Goal: Navigation & Orientation: Find specific page/section

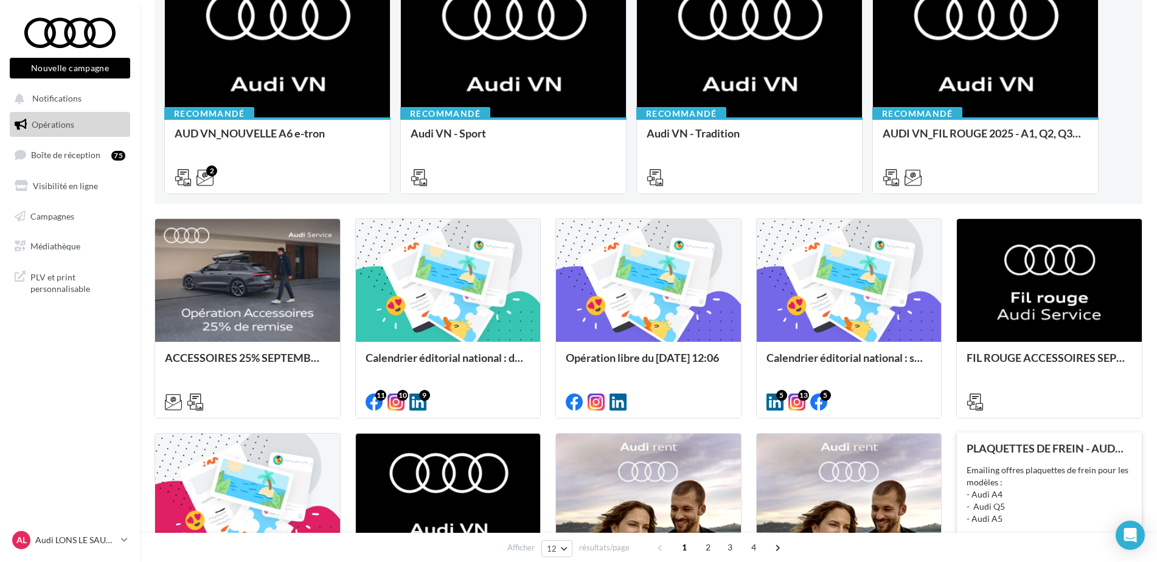
scroll to position [304, 0]
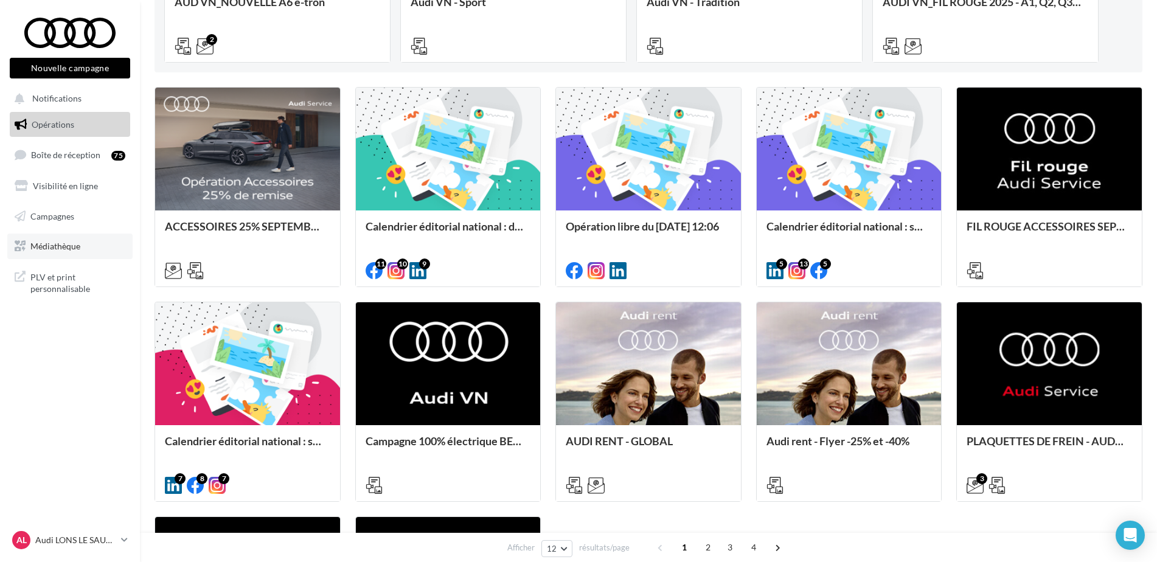
click at [66, 248] on span "Médiathèque" at bounding box center [55, 246] width 50 height 10
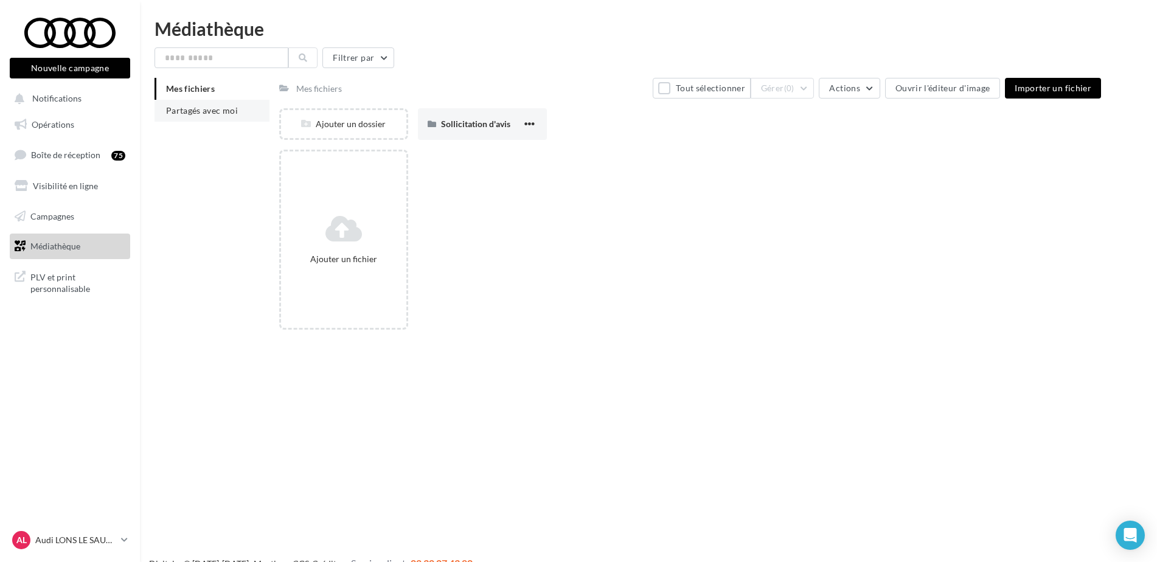
click at [226, 106] on span "Partagés avec moi" at bounding box center [202, 110] width 72 height 10
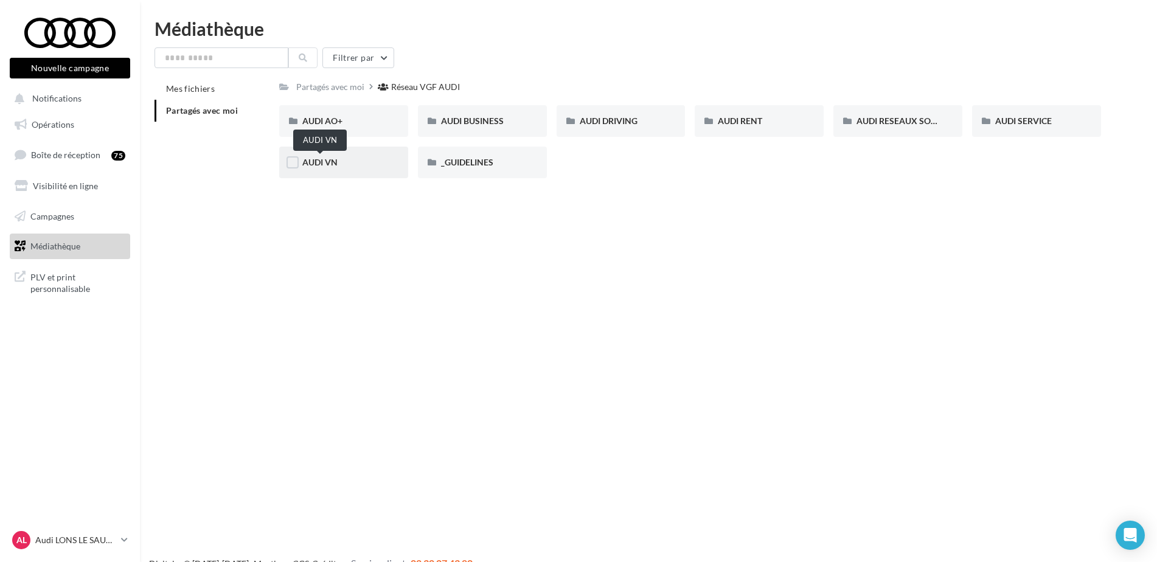
click at [323, 162] on span "AUDI VN" at bounding box center [319, 162] width 35 height 10
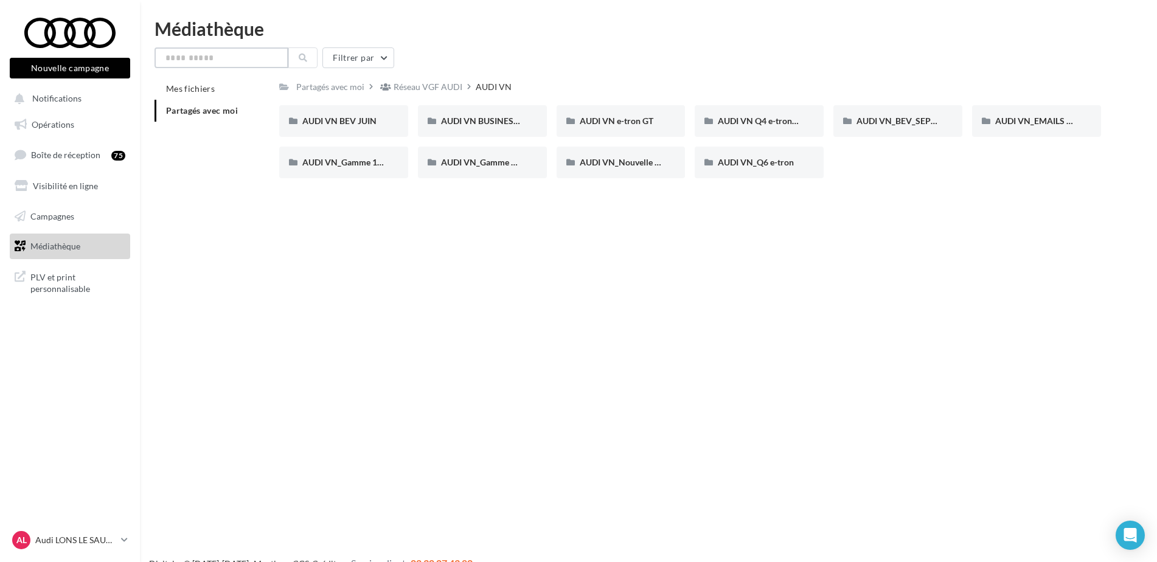
click at [240, 55] on input "text" at bounding box center [222, 57] width 134 height 21
type input "*"
type input "**"
click at [307, 60] on icon at bounding box center [303, 58] width 9 height 9
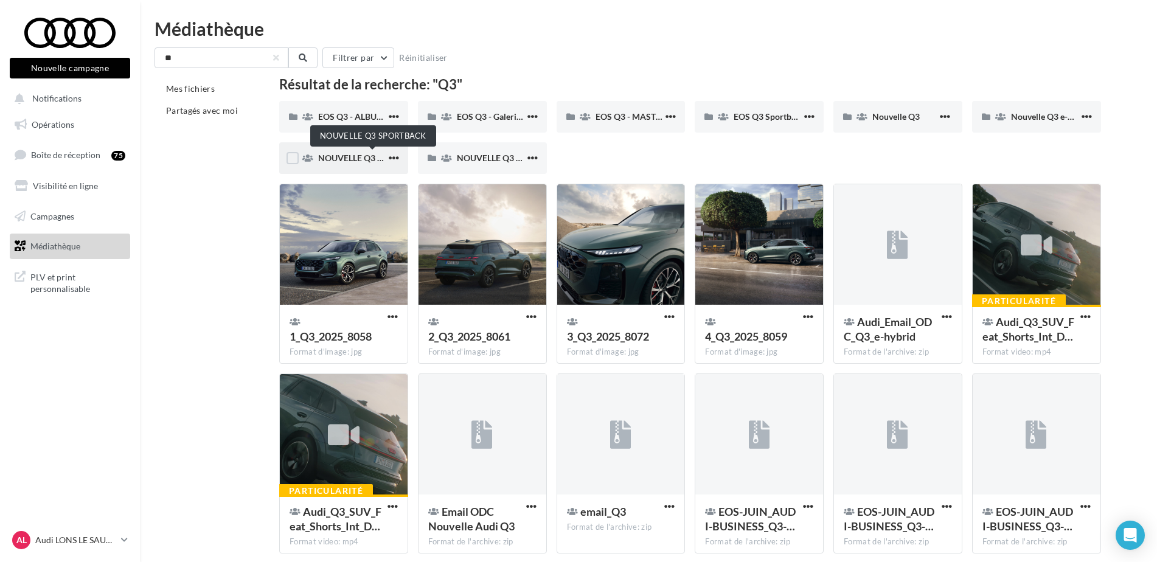
click at [354, 158] on span "NOUVELLE Q3 SPORTBACK" at bounding box center [373, 158] width 110 height 10
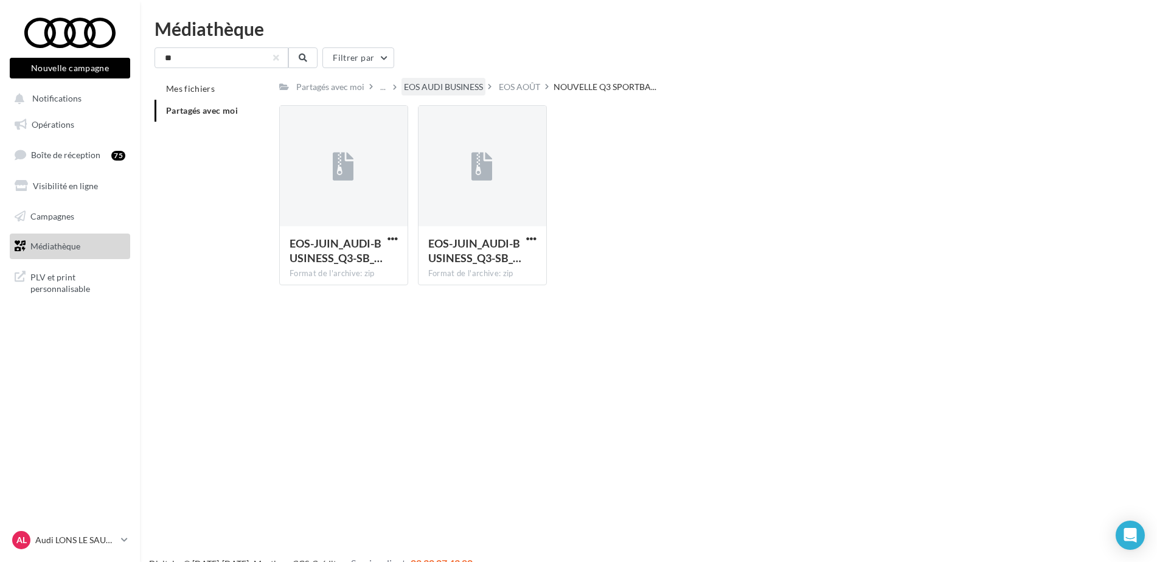
click at [424, 83] on div "EOS AUDI BUSINESS" at bounding box center [443, 87] width 79 height 12
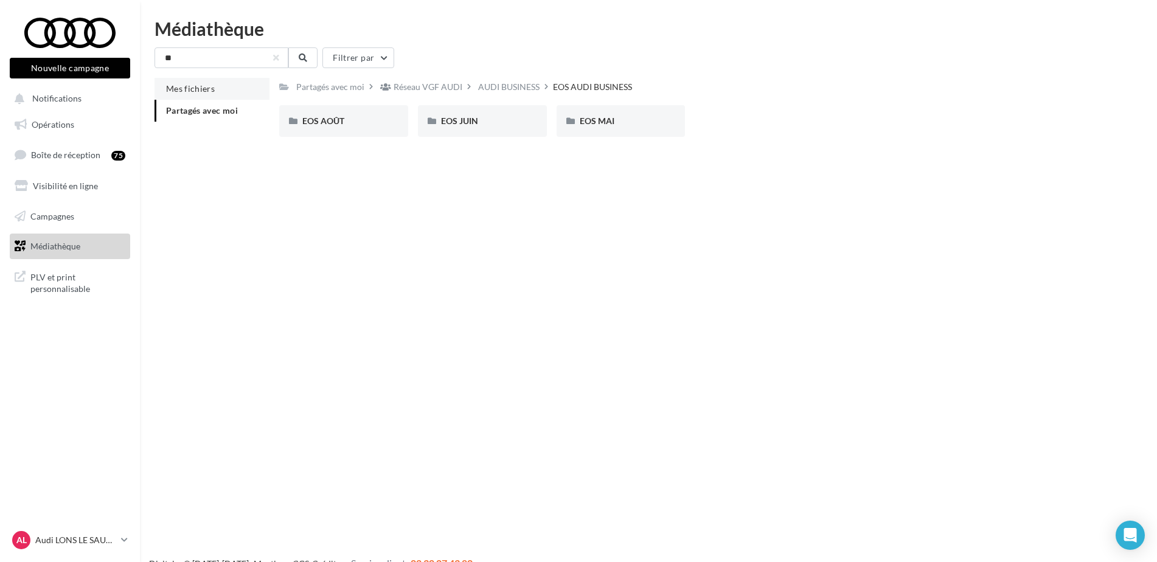
click at [217, 87] on li "Mes fichiers" at bounding box center [212, 89] width 115 height 22
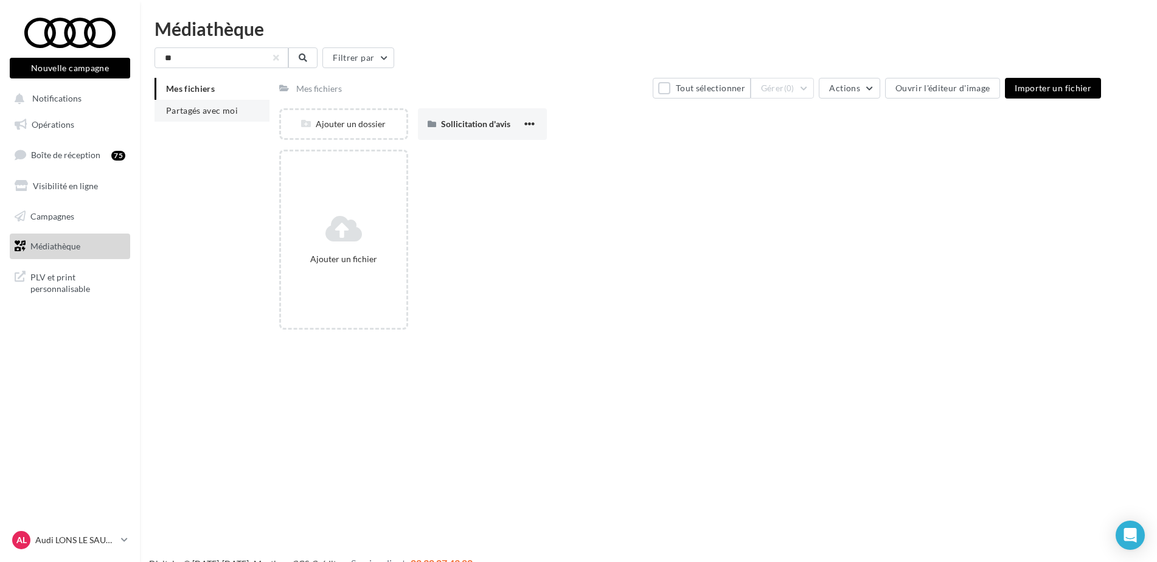
click at [179, 110] on span "Partagés avec moi" at bounding box center [202, 110] width 72 height 10
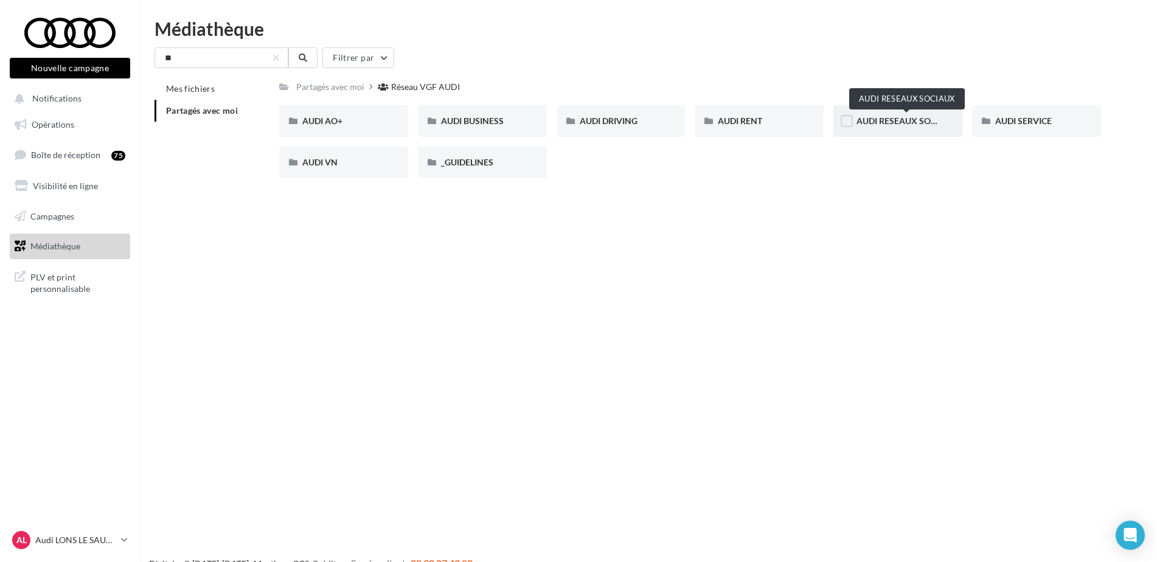
click at [890, 124] on span "AUDI RESEAUX SOCIAUX" at bounding box center [907, 121] width 100 height 10
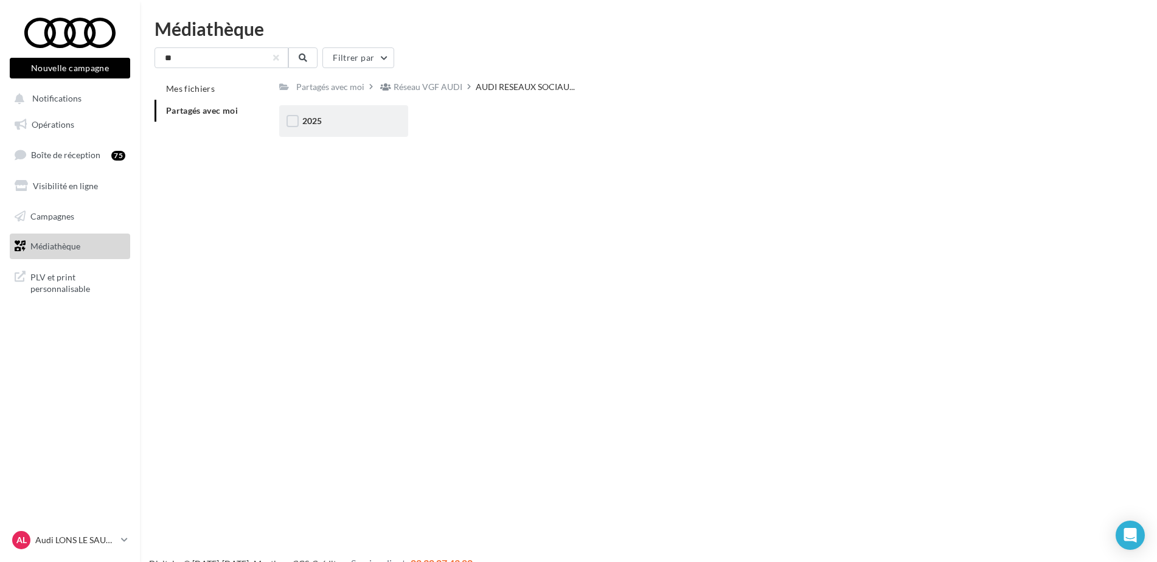
click at [324, 119] on div "2025" at bounding box center [343, 121] width 83 height 12
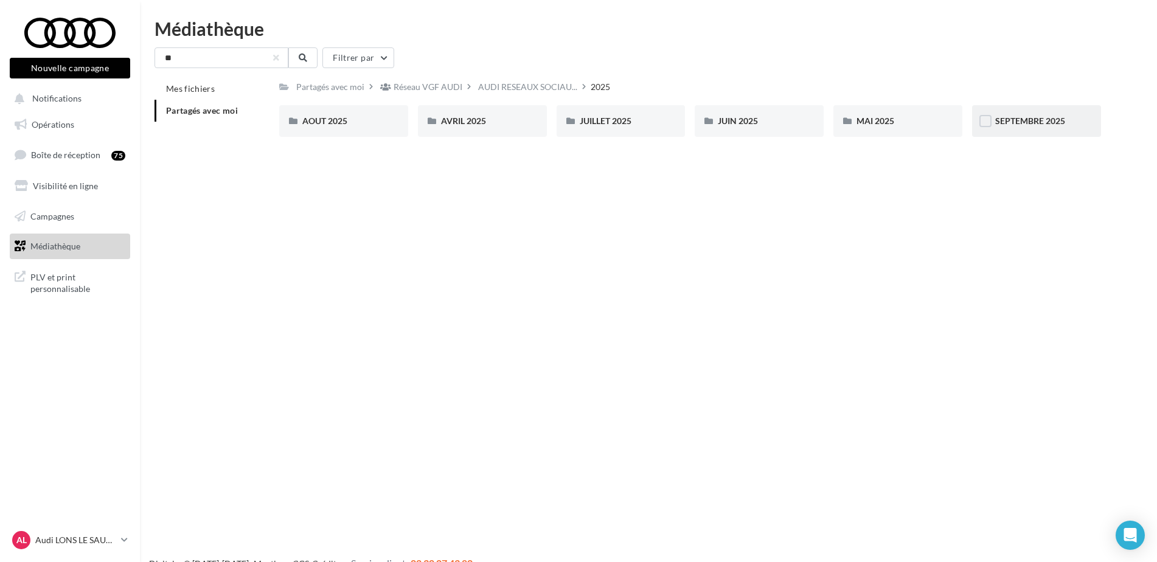
click at [1007, 114] on div "SEPTEMBRE 2025" at bounding box center [1036, 121] width 129 height 32
click at [621, 131] on div "EOS Q3 Sportback & SB e-Hybrid" at bounding box center [621, 121] width 129 height 32
